Goal: Task Accomplishment & Management: Use online tool/utility

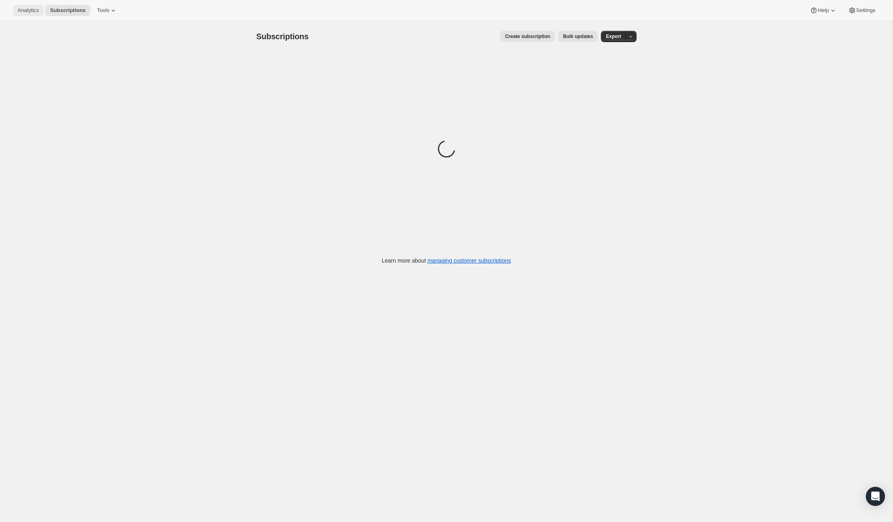
click at [39, 12] on span "Analytics" at bounding box center [28, 10] width 21 height 6
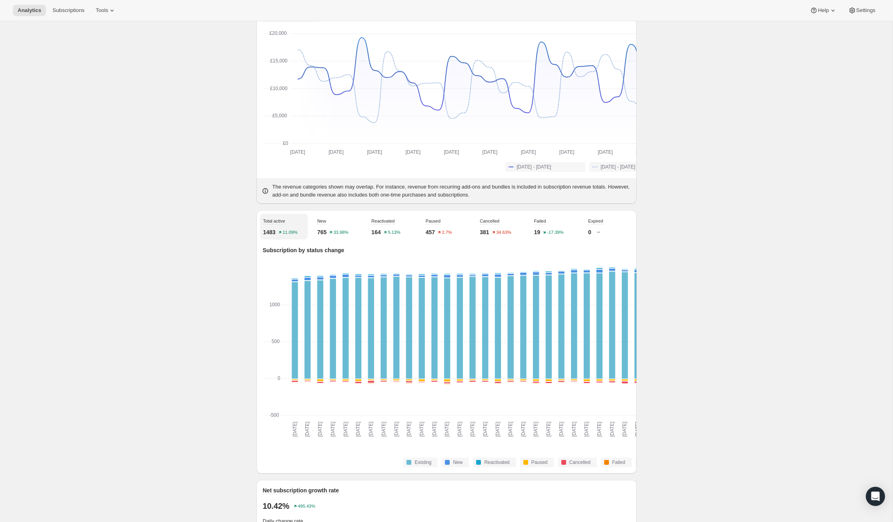
scroll to position [114, 0]
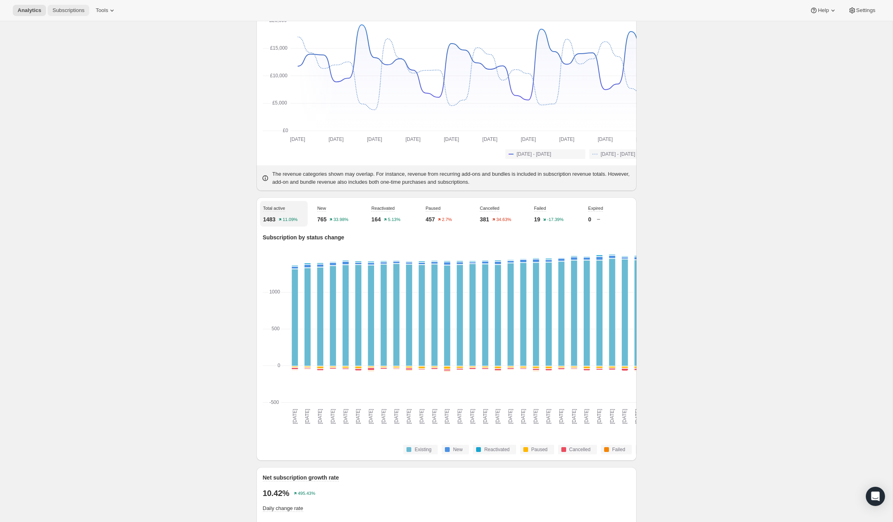
click at [84, 12] on span "Subscriptions" at bounding box center [68, 10] width 32 height 6
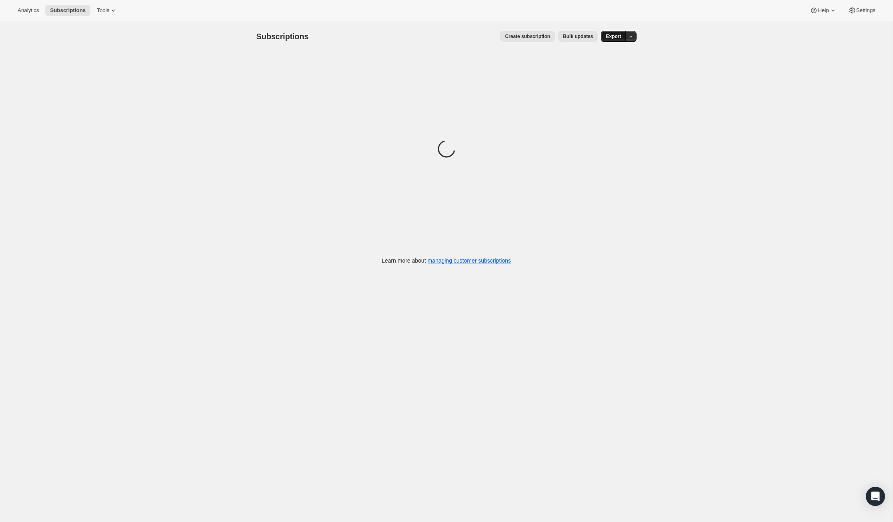
click at [621, 40] on span "Export" at bounding box center [613, 36] width 15 height 6
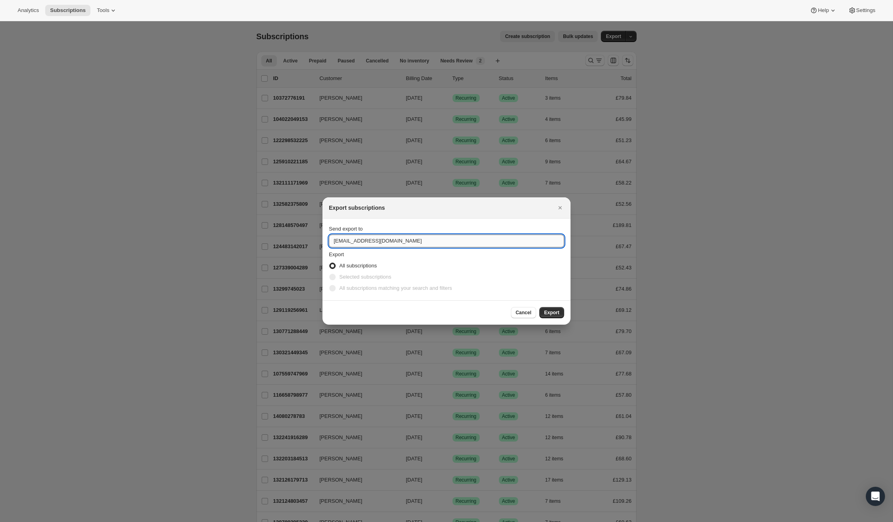
type input "[PERSON_NAME][EMAIL_ADDRESS][DOMAIN_NAME]"
click at [552, 315] on span "Export" at bounding box center [551, 312] width 15 height 6
